Goal: Task Accomplishment & Management: Use online tool/utility

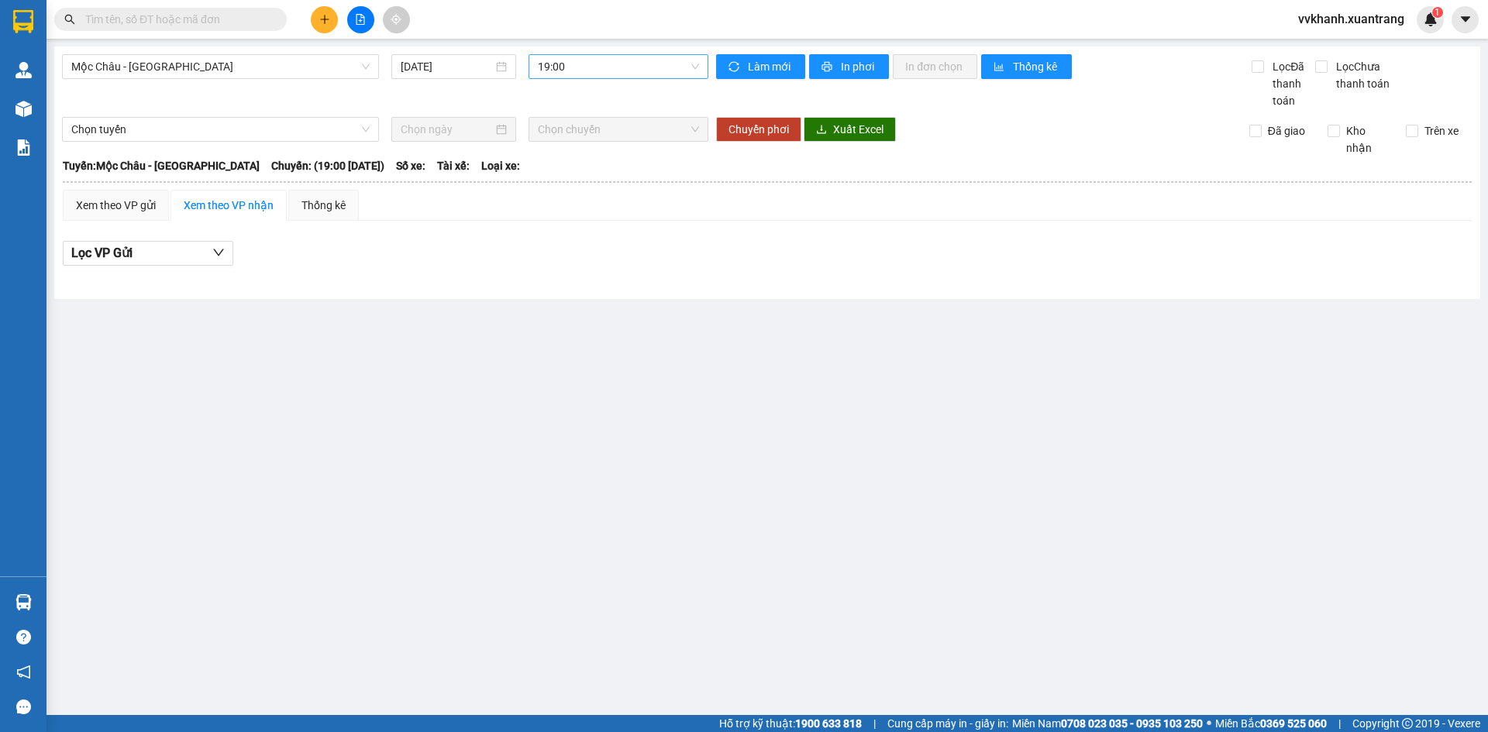
click at [589, 72] on span "19:00" at bounding box center [618, 66] width 161 height 23
click at [582, 432] on div "18:00" at bounding box center [597, 444] width 139 height 25
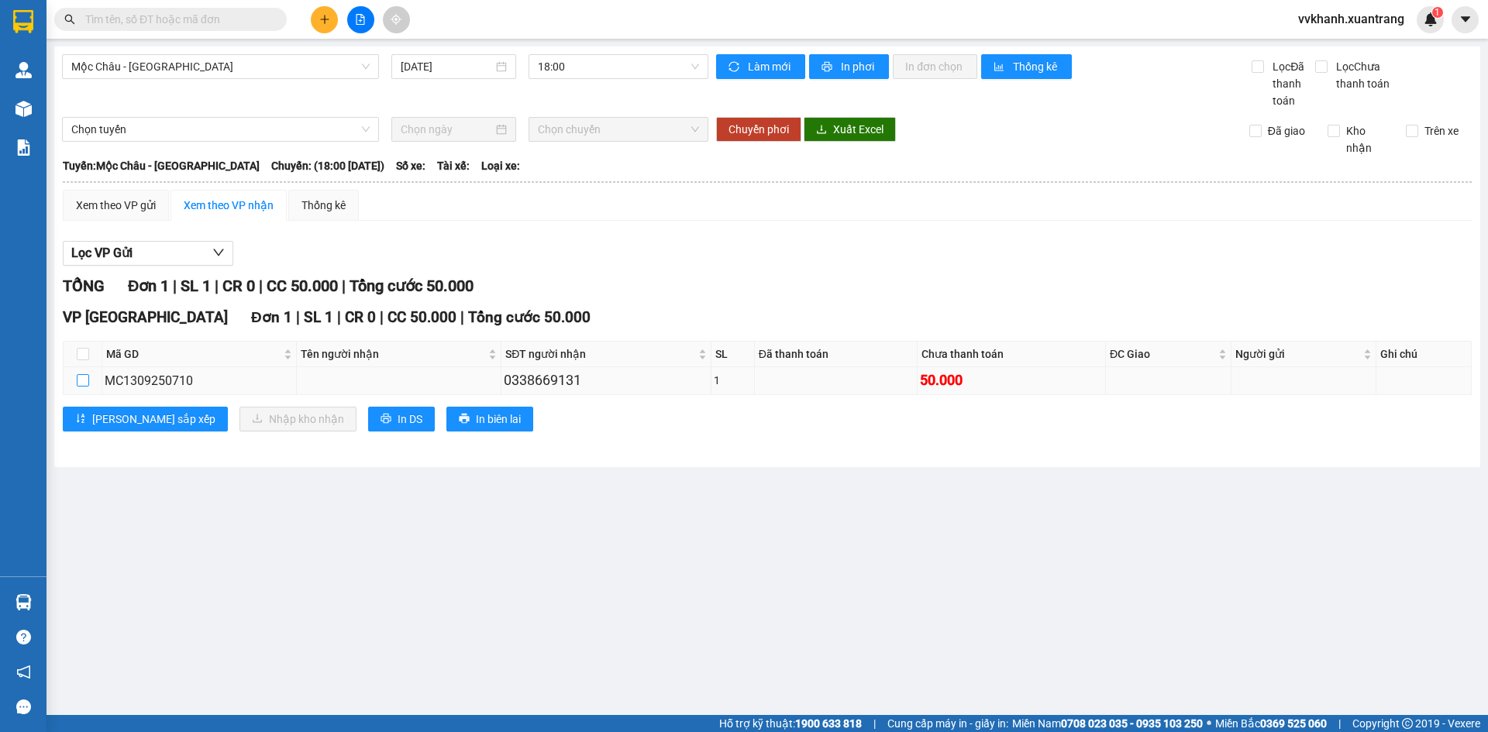
click at [82, 377] on input "checkbox" at bounding box center [83, 380] width 12 height 12
checkbox input "true"
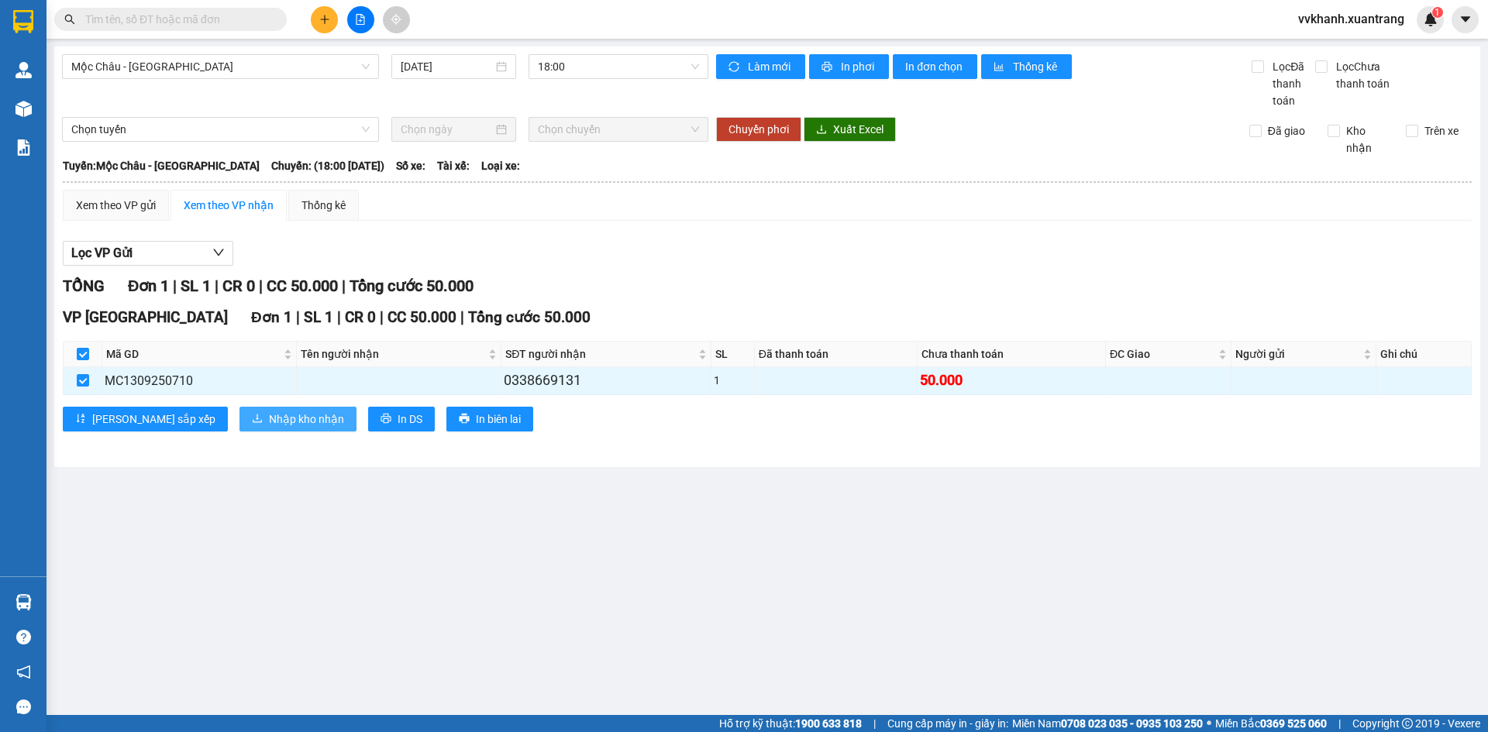
click at [269, 424] on span "Nhập kho nhận" at bounding box center [306, 419] width 75 height 17
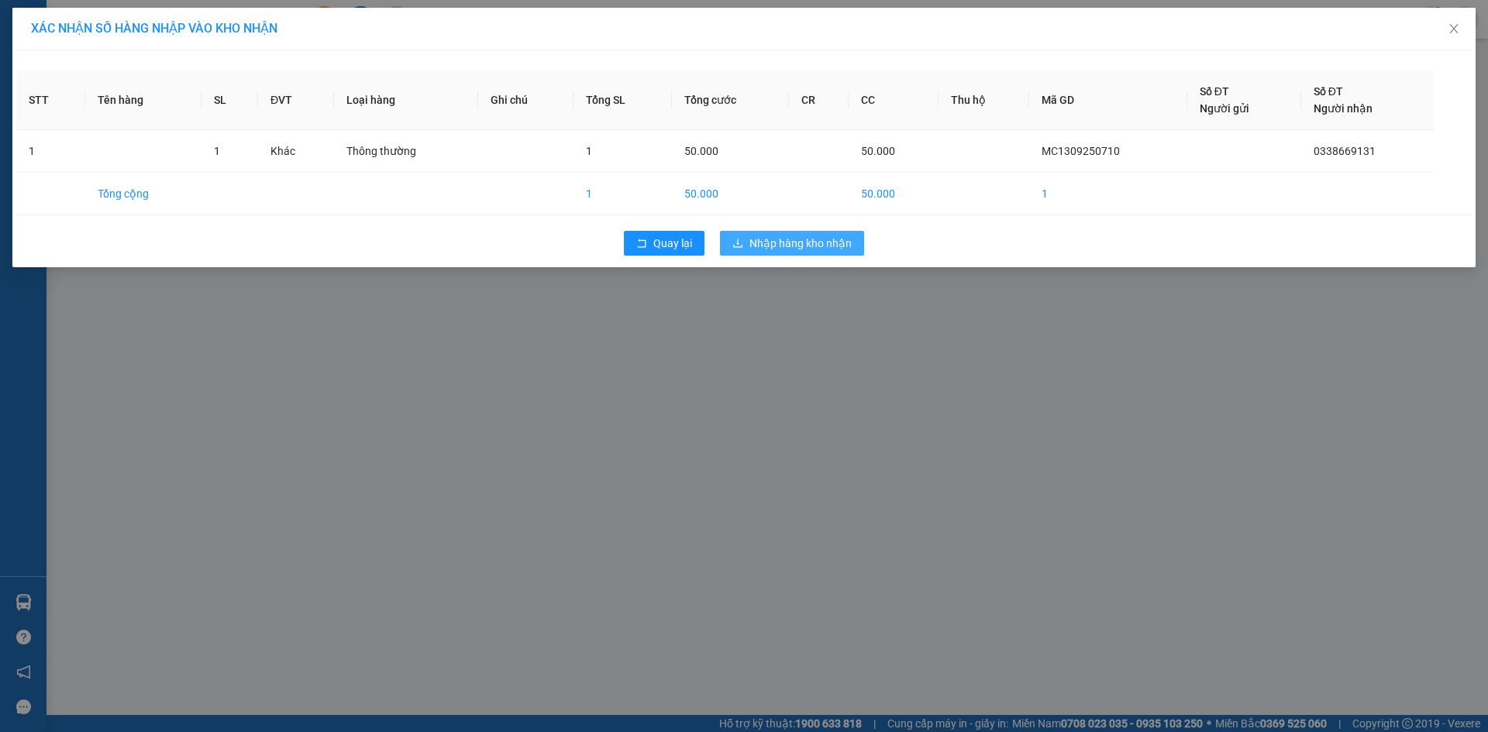
click at [775, 237] on span "Nhập hàng kho nhận" at bounding box center [800, 243] width 102 height 17
